Goal: Complete application form

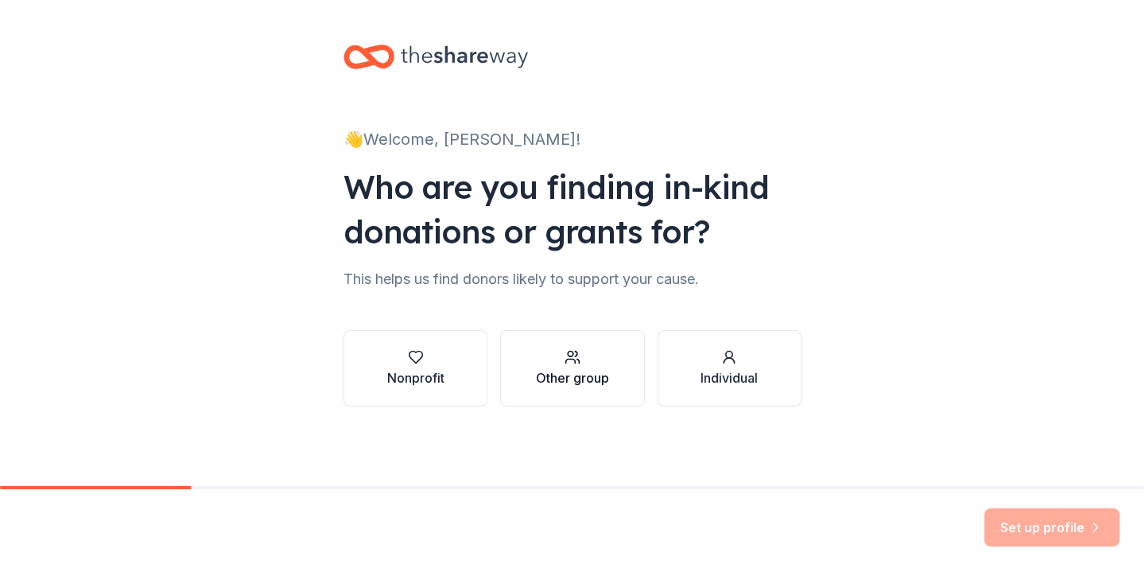
click at [591, 396] on button "Other group" at bounding box center [572, 368] width 144 height 76
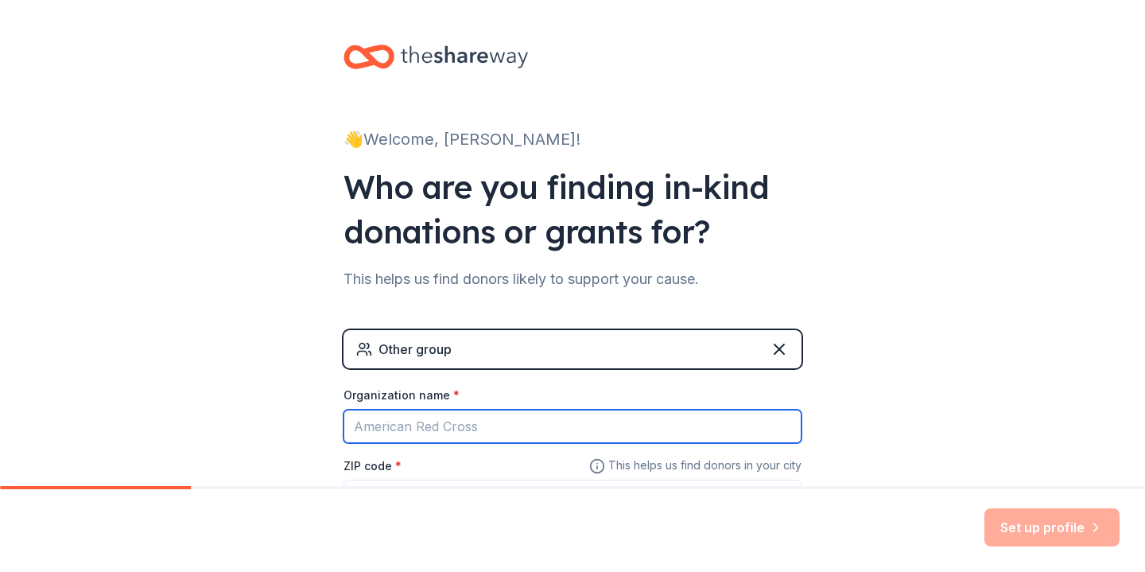
click at [652, 424] on input "Organization name *" at bounding box center [573, 426] width 458 height 33
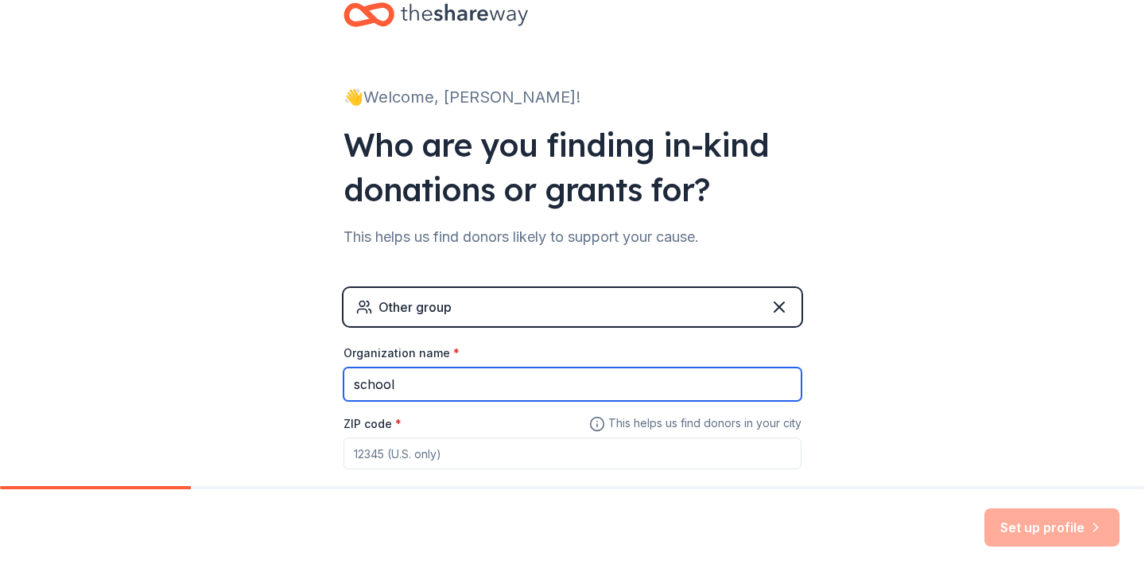
scroll to position [43, 0]
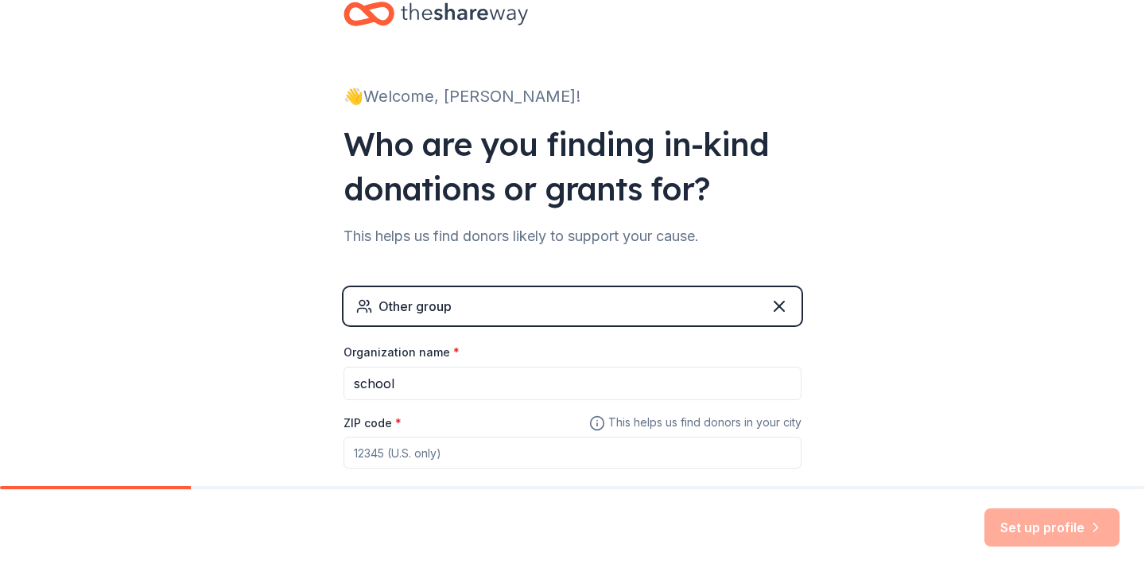
click at [453, 352] on span "*" at bounding box center [456, 352] width 6 height 14
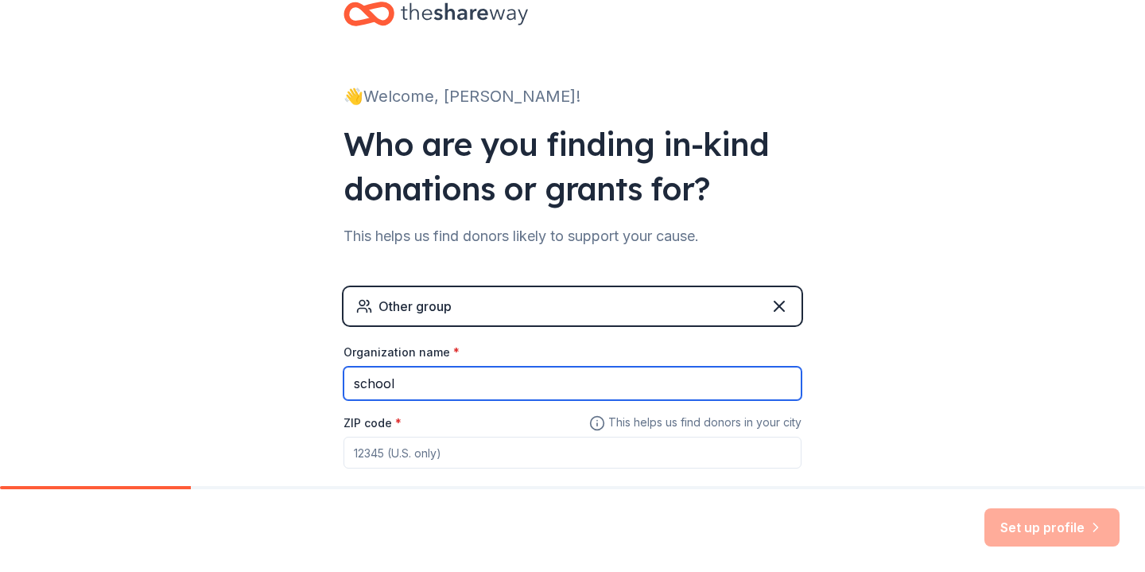
click at [449, 367] on input "school" at bounding box center [573, 383] width 458 height 33
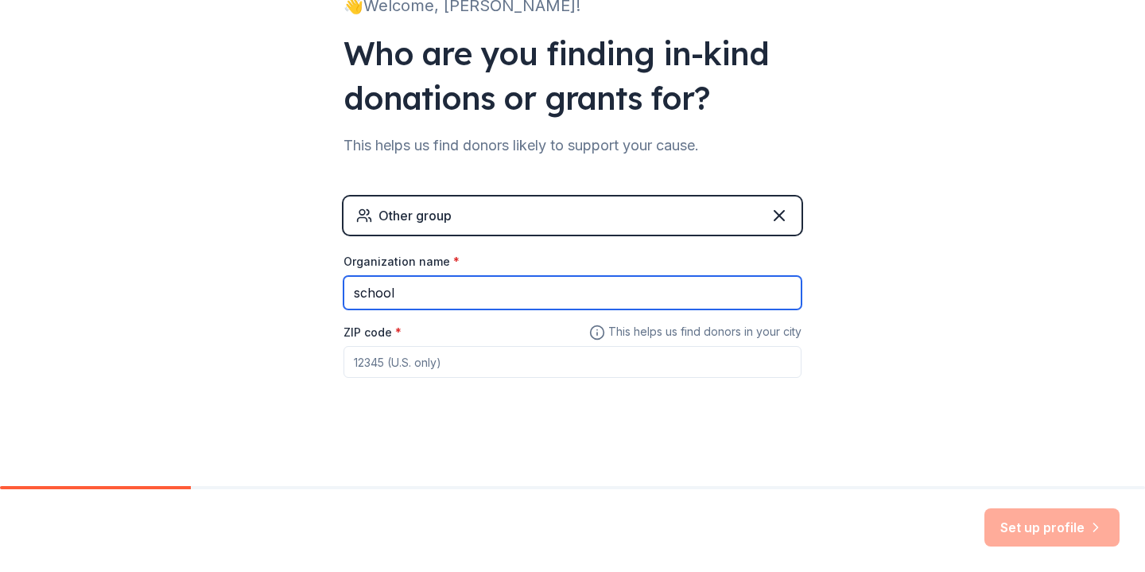
click at [398, 298] on input "school" at bounding box center [573, 292] width 458 height 33
type input "excel academy east boston"
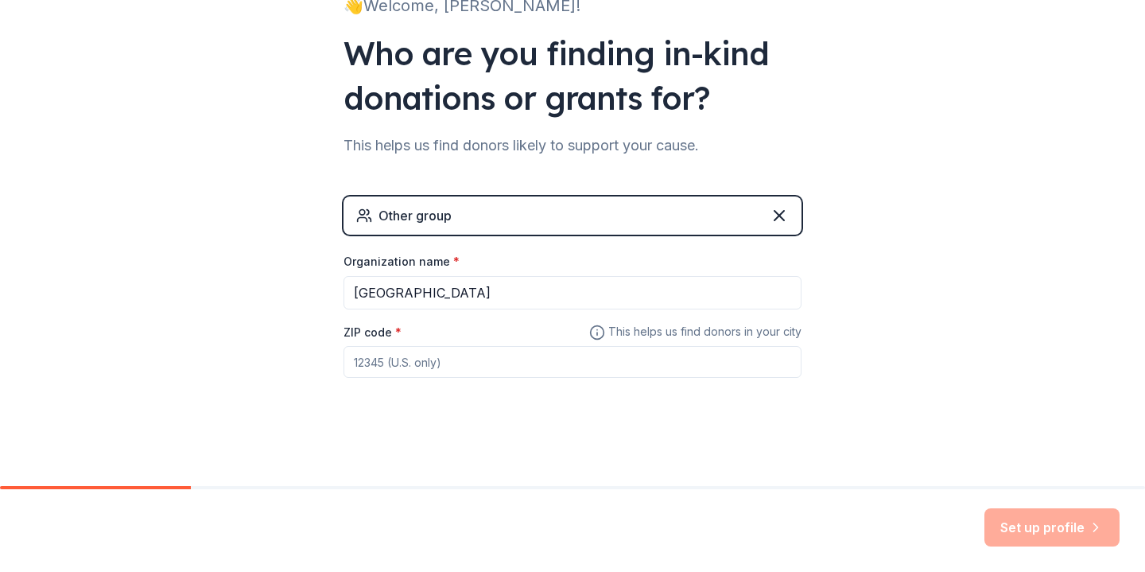
click at [376, 370] on input "ZIP code *" at bounding box center [573, 362] width 458 height 32
click at [388, 411] on div "👋 Welcome, Paloma! Who are you finding in-kind donations or grants for? This he…" at bounding box center [572, 176] width 509 height 620
click at [1045, 537] on div "Set up profile" at bounding box center [1052, 527] width 135 height 38
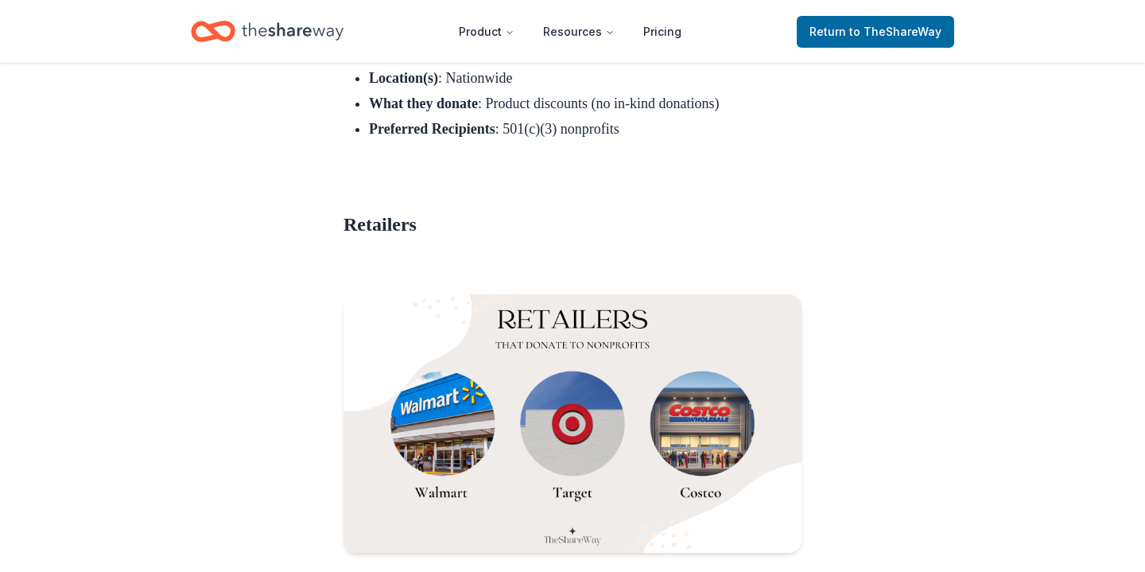
scroll to position [12771, 0]
